Goal: Information Seeking & Learning: Understand process/instructions

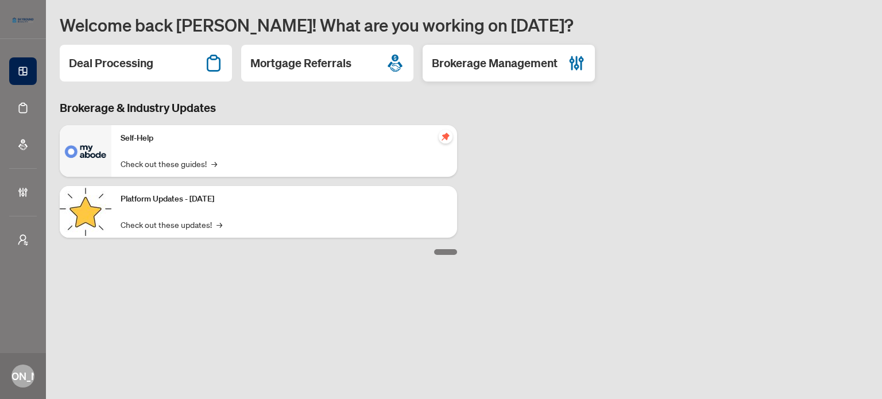
click at [492, 65] on h2 "Brokerage Management" at bounding box center [495, 63] width 126 height 16
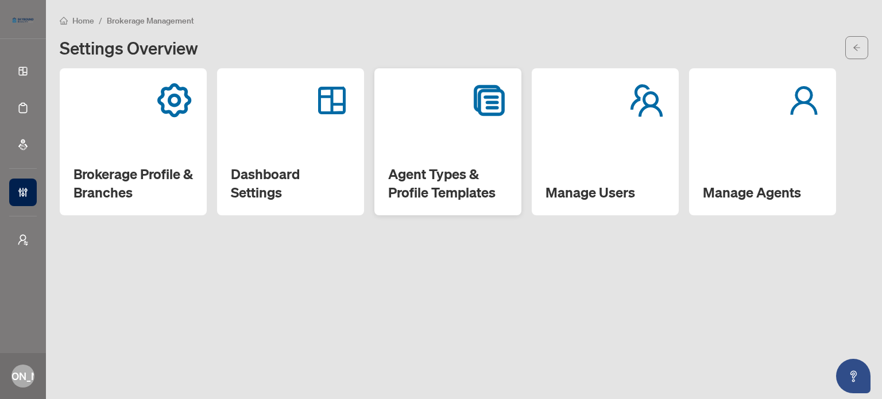
click at [417, 157] on div "Agent Types & Profile Templates" at bounding box center [447, 141] width 147 height 147
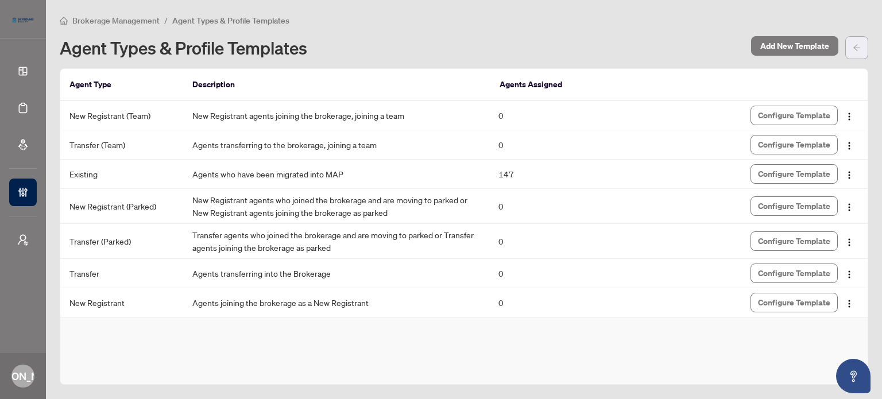
click at [866, 42] on button "button" at bounding box center [856, 47] width 23 height 23
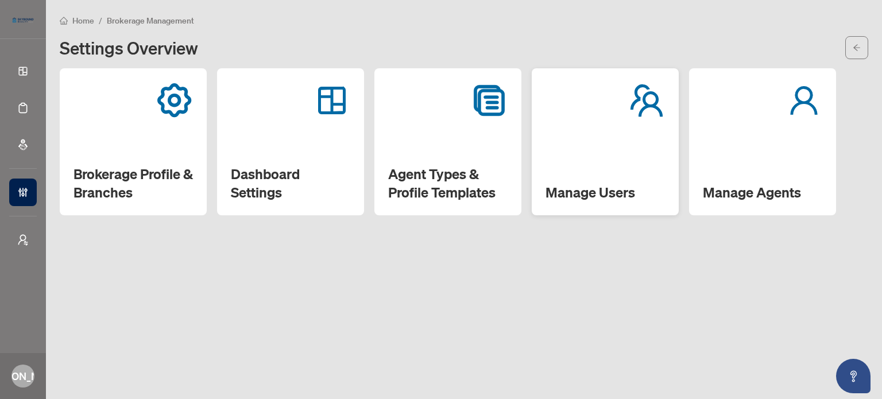
click at [581, 151] on div "Manage Users" at bounding box center [605, 141] width 147 height 147
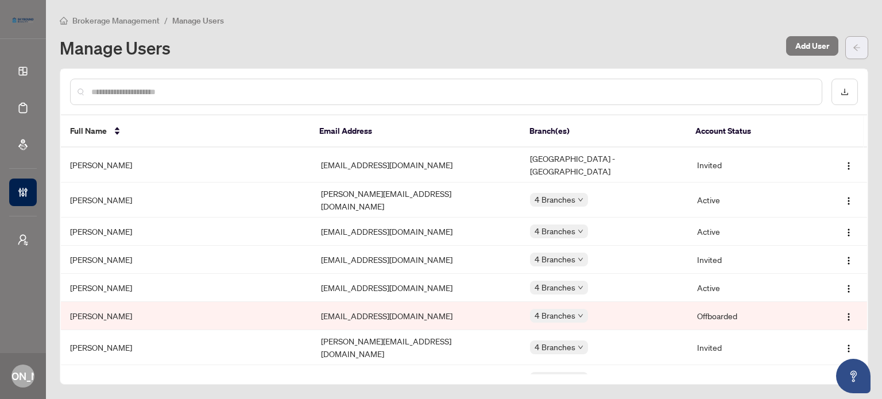
click at [864, 44] on button "button" at bounding box center [856, 47] width 23 height 23
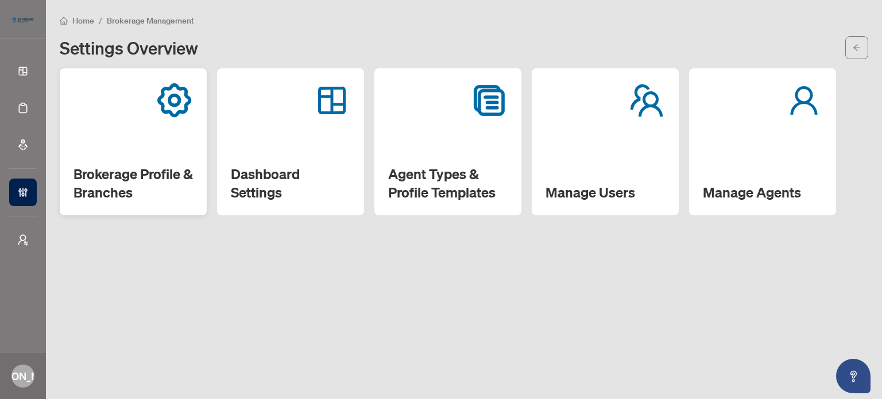
click at [114, 141] on div "Brokerage Profile & Branches" at bounding box center [133, 141] width 147 height 147
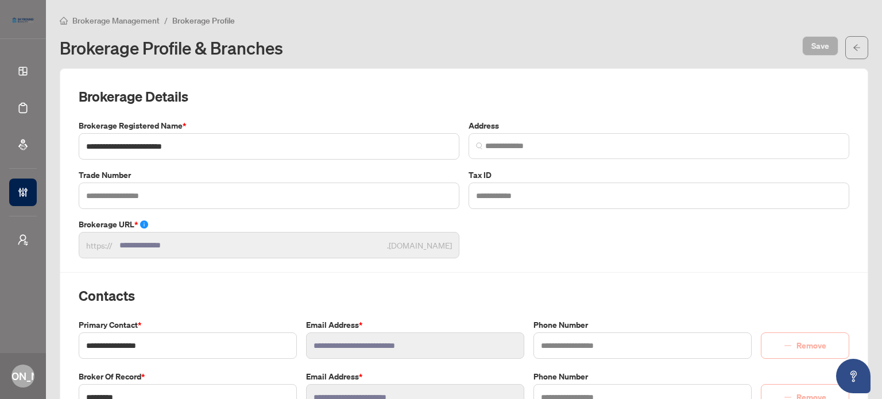
type input "**********"
click at [853, 51] on span "button" at bounding box center [857, 47] width 8 height 18
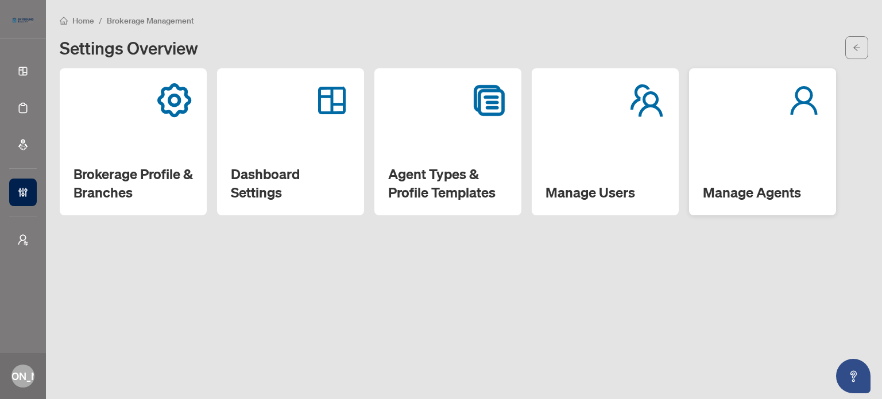
click at [715, 133] on div "Manage Agents" at bounding box center [762, 141] width 147 height 147
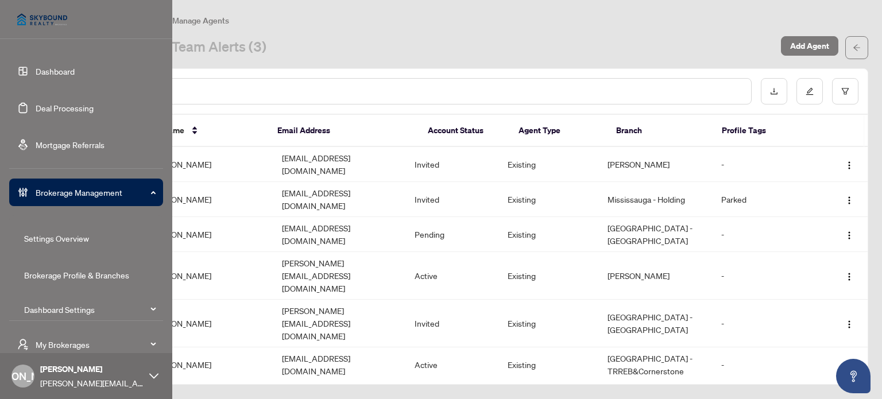
click at [91, 275] on link "Brokerage Profile & Branches" at bounding box center [76, 275] width 105 height 10
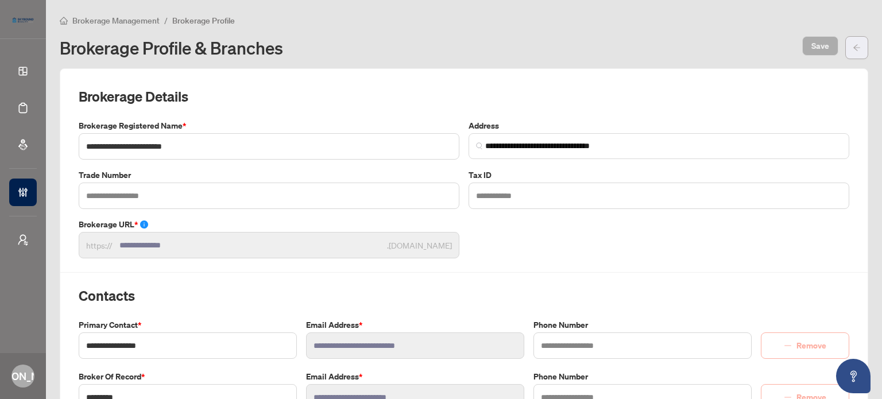
click at [855, 39] on button "button" at bounding box center [856, 47] width 23 height 23
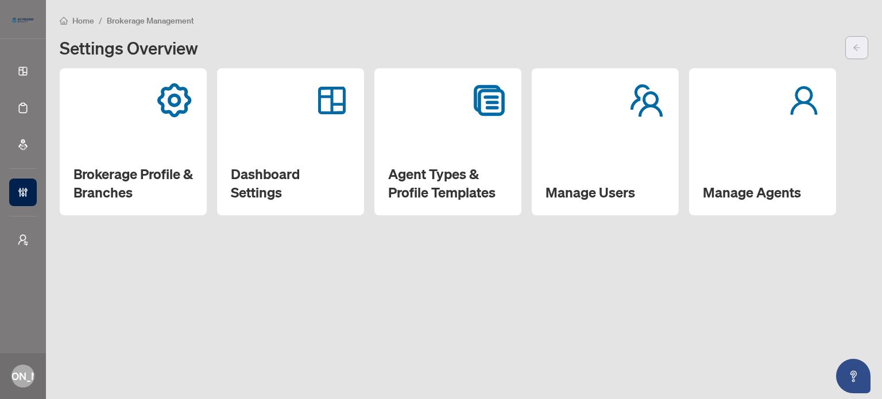
click at [848, 40] on button "button" at bounding box center [856, 47] width 23 height 23
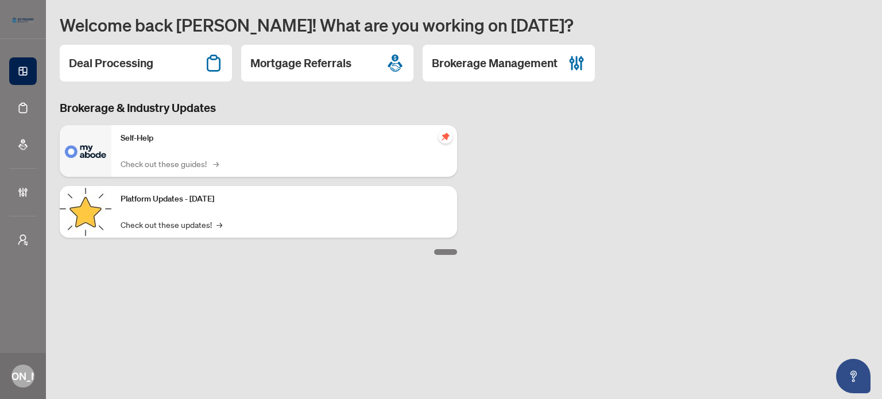
click at [161, 162] on link "Check out these guides! →" at bounding box center [169, 163] width 96 height 13
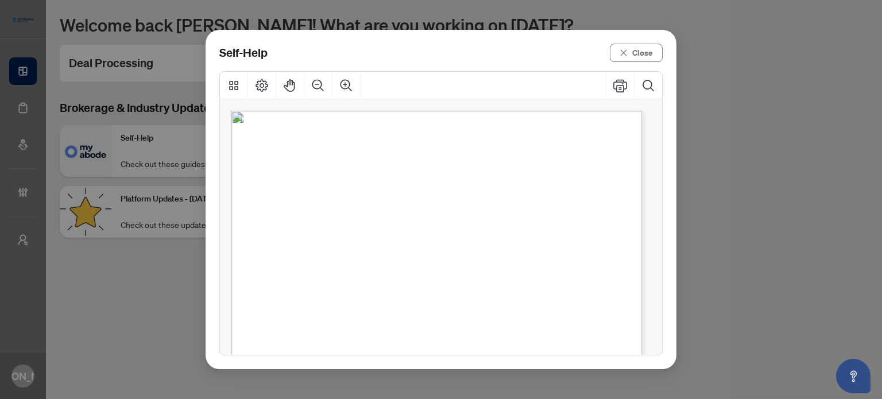
click at [418, 259] on span "How to upload a deal transaction" at bounding box center [383, 257] width 156 height 13
click at [641, 47] on span "Close" at bounding box center [642, 53] width 21 height 18
